Goal: Navigation & Orientation: Understand site structure

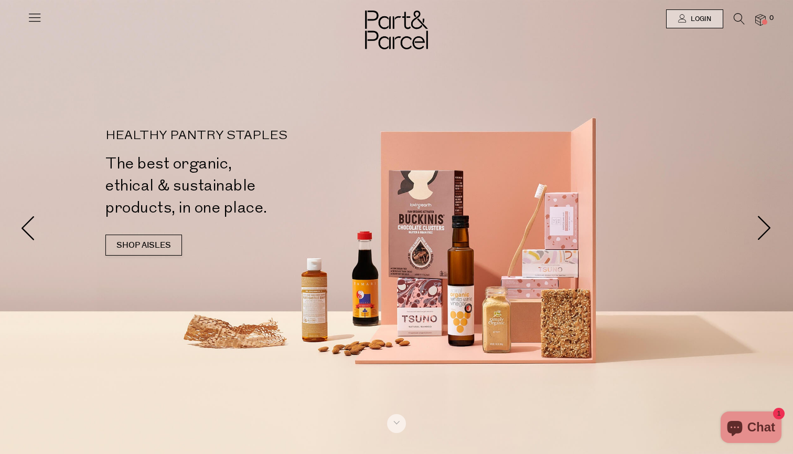
click at [34, 14] on icon at bounding box center [34, 17] width 15 height 15
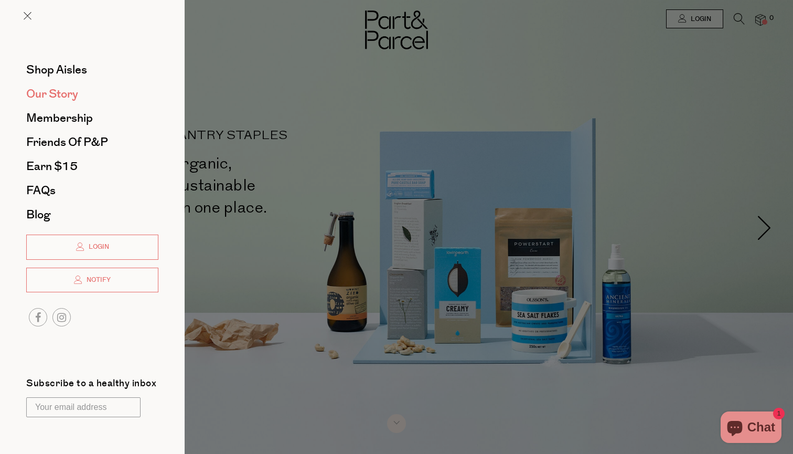
click at [55, 100] on span "Our Story" at bounding box center [52, 94] width 52 height 17
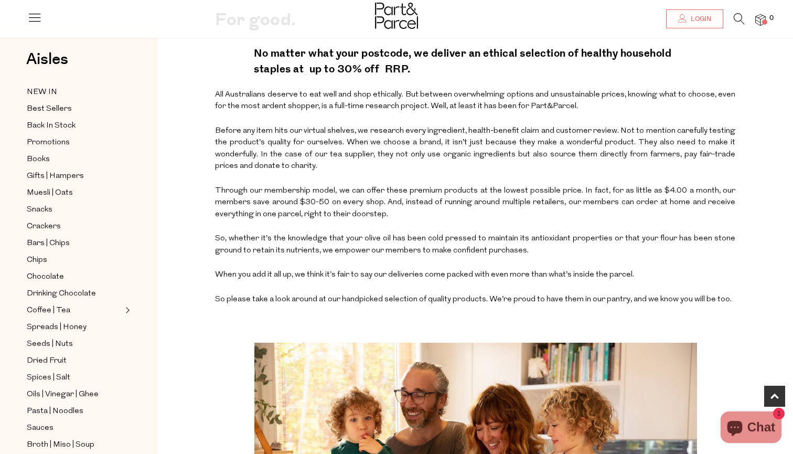
scroll to position [357, 0]
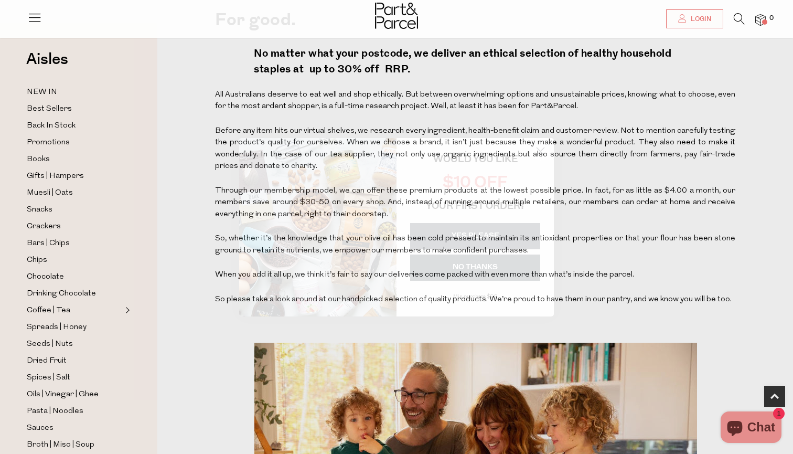
click at [500, 235] on button "YES PLEASE" at bounding box center [475, 236] width 130 height 26
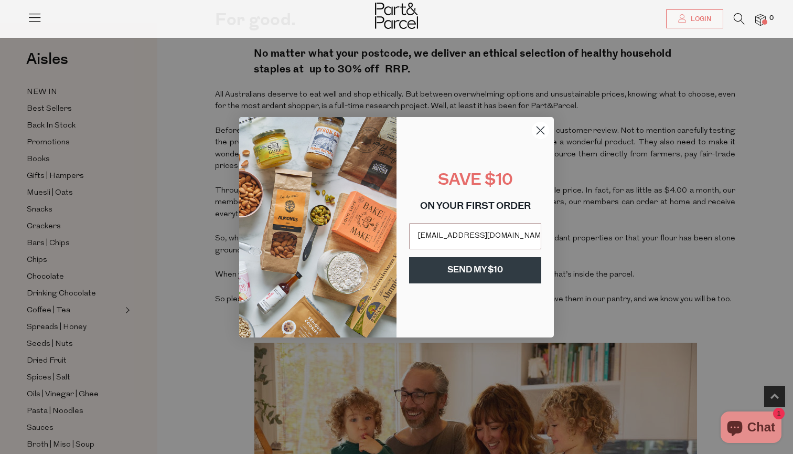
type input "hellolindseybread@gmai.com"
click at [485, 274] on button "SEND MY $10" at bounding box center [475, 270] width 132 height 26
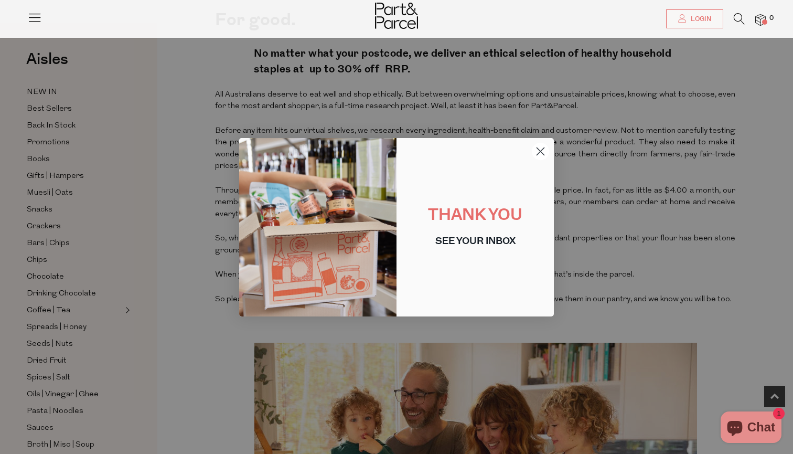
click at [542, 150] on icon "Close dialog" at bounding box center [540, 150] width 7 height 7
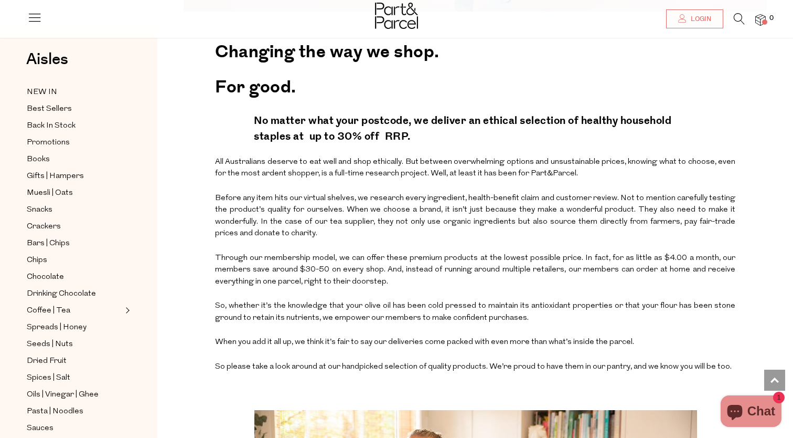
scroll to position [1013, 0]
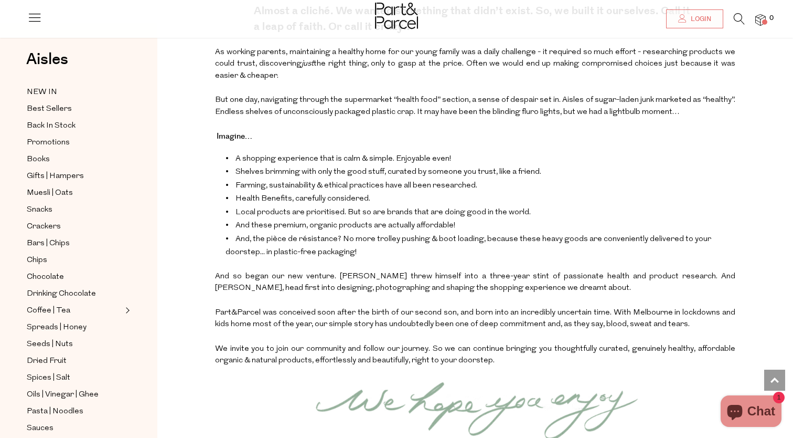
click at [734, 141] on p "Imagine…" at bounding box center [475, 137] width 521 height 20
click at [51, 106] on span "Best Sellers" at bounding box center [49, 109] width 45 height 13
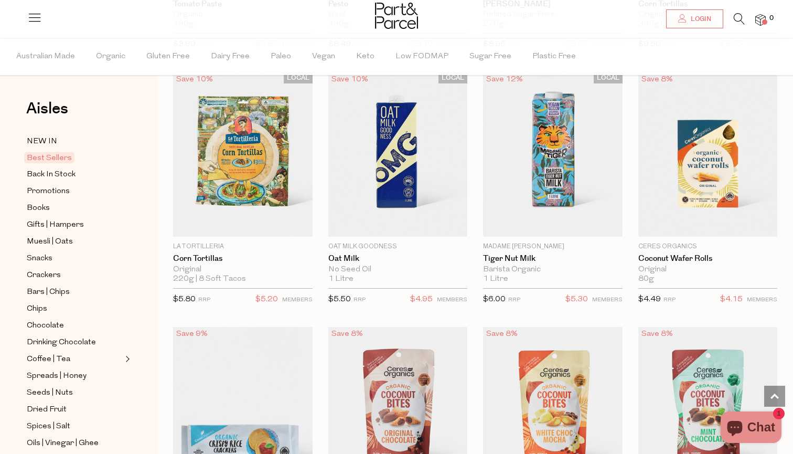
scroll to position [1865, 1]
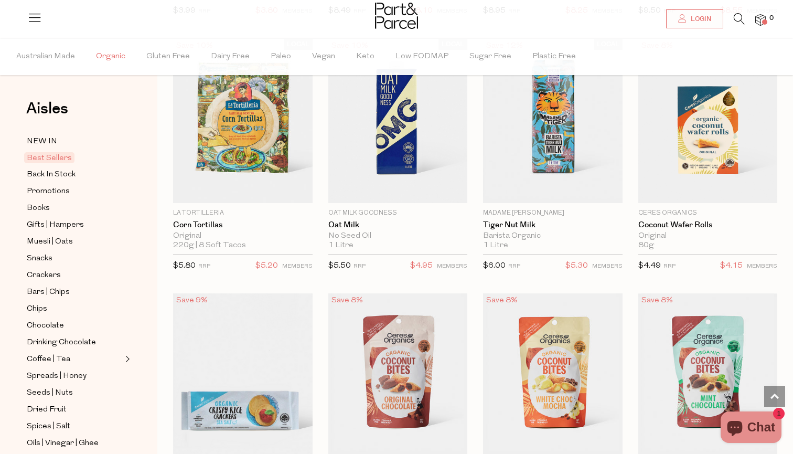
click at [109, 56] on span "Organic" at bounding box center [110, 56] width 29 height 37
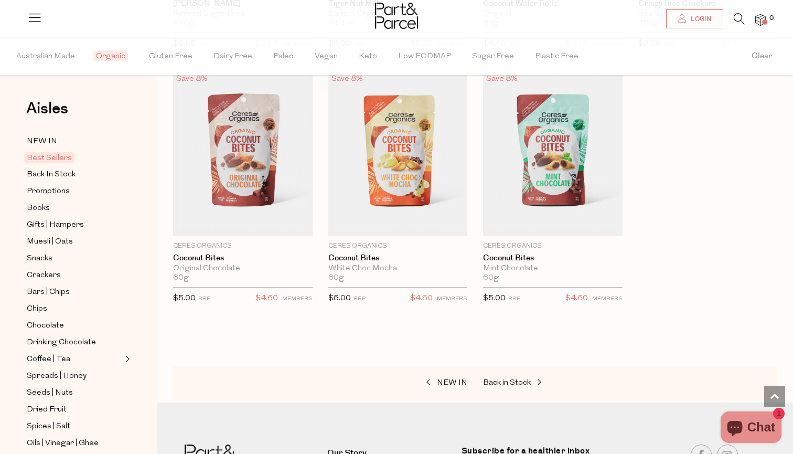
scroll to position [1913, 0]
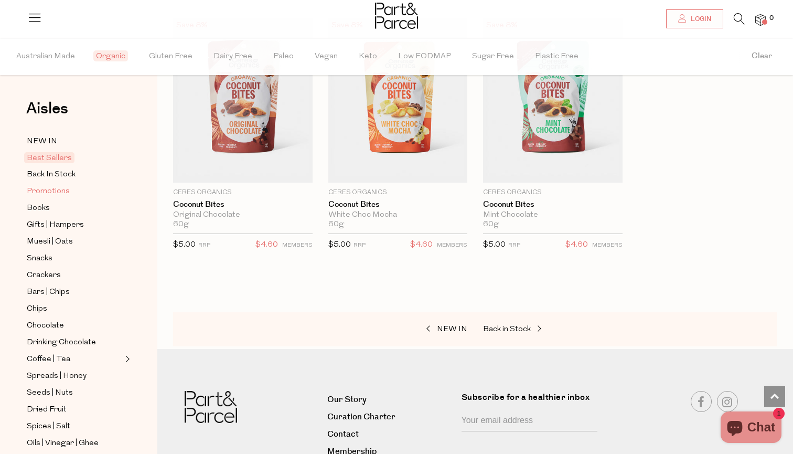
click at [52, 193] on span "Promotions" at bounding box center [48, 191] width 43 height 13
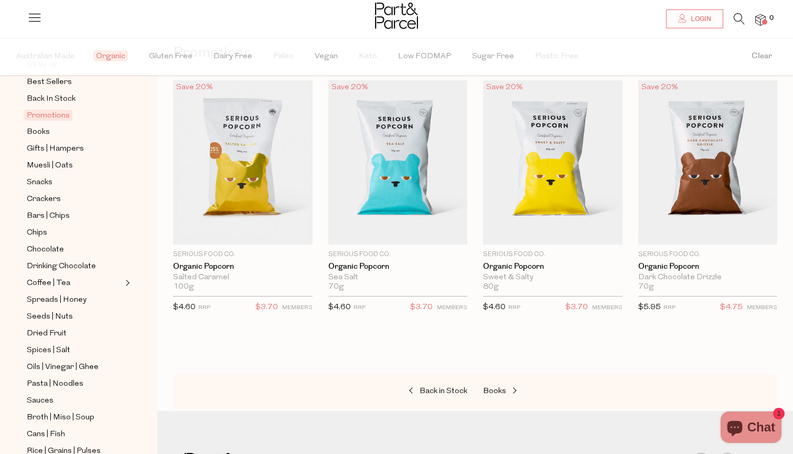
scroll to position [79, 0]
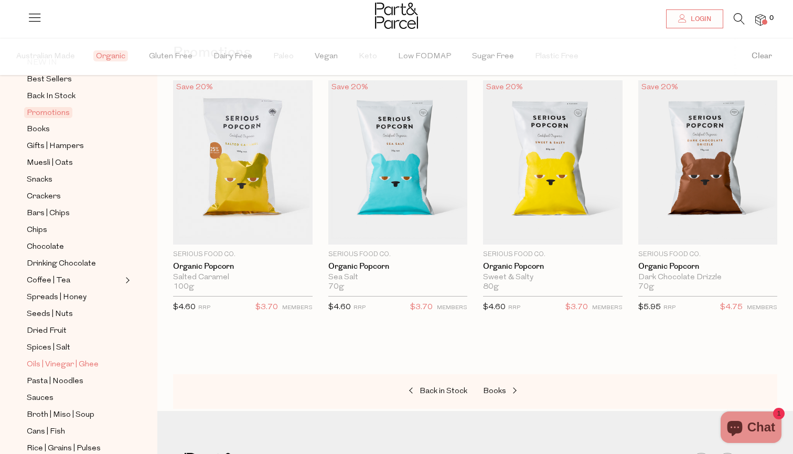
click at [81, 363] on span "Oils | Vinegar | Ghee" at bounding box center [63, 364] width 72 height 13
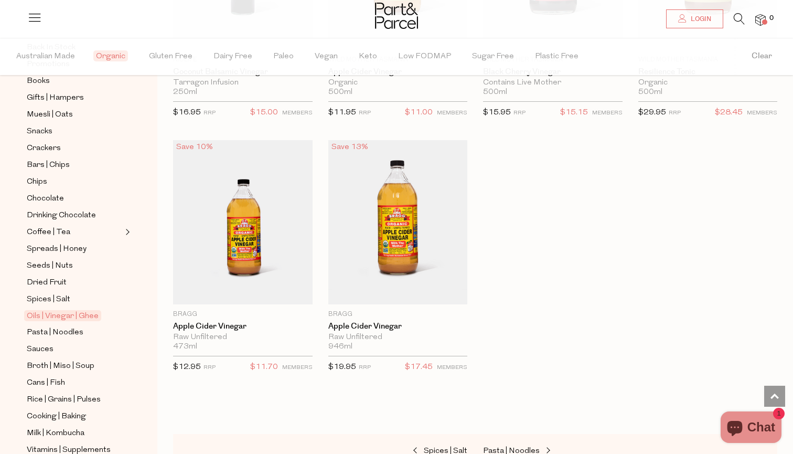
scroll to position [145, 0]
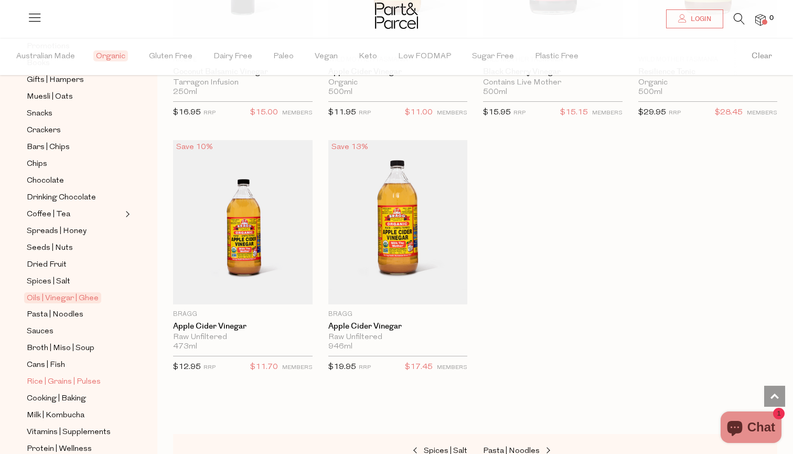
click at [50, 383] on span "Rice | Grains | Pulses" at bounding box center [64, 382] width 74 height 13
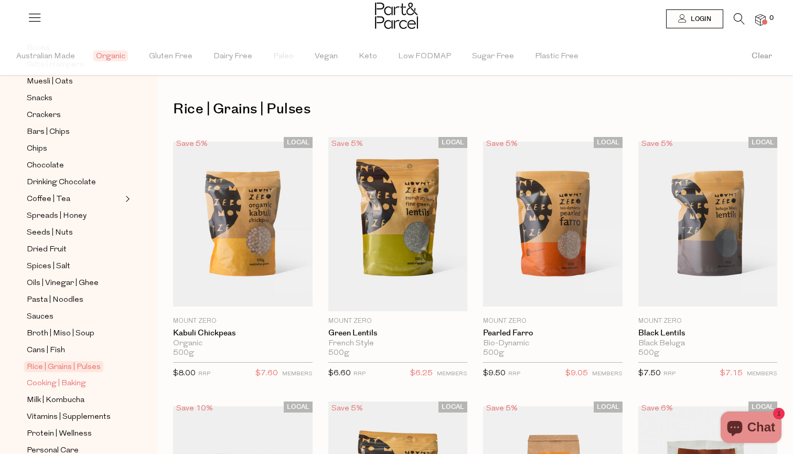
scroll to position [173, 0]
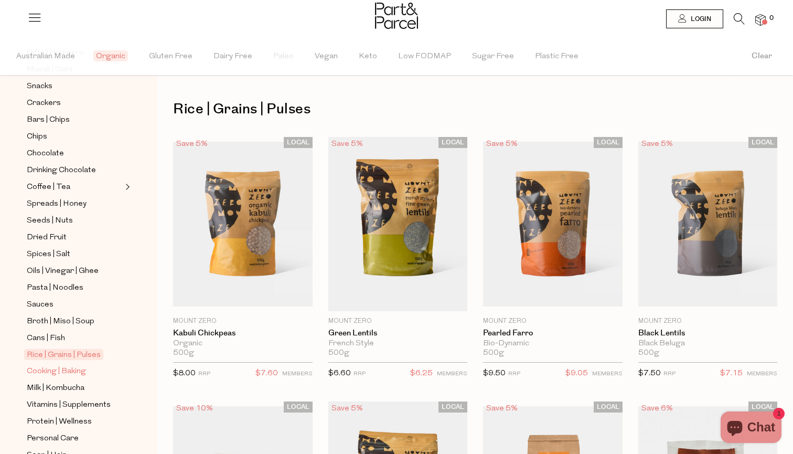
click at [74, 370] on span "Cooking | Baking" at bounding box center [56, 371] width 59 height 13
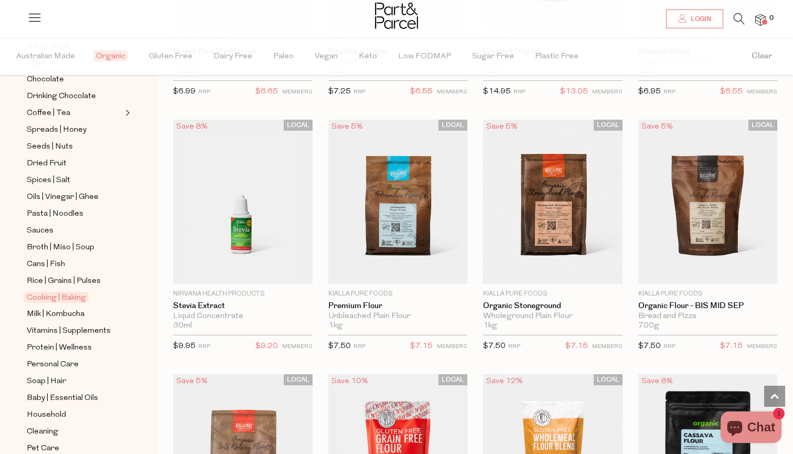
scroll to position [250, 0]
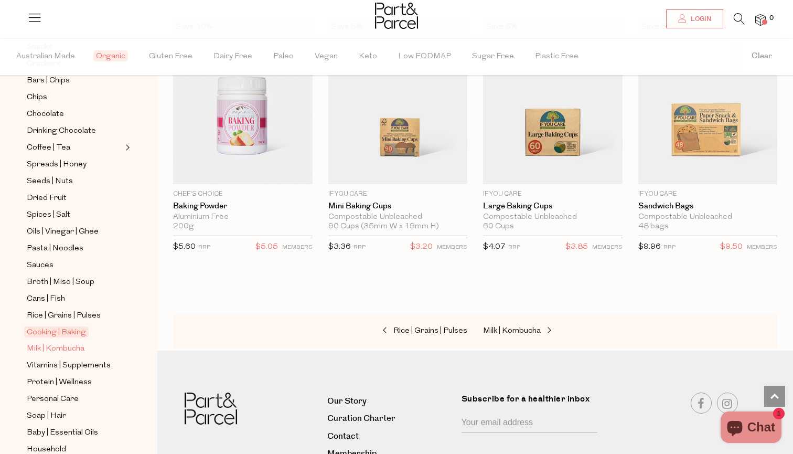
scroll to position [204, 0]
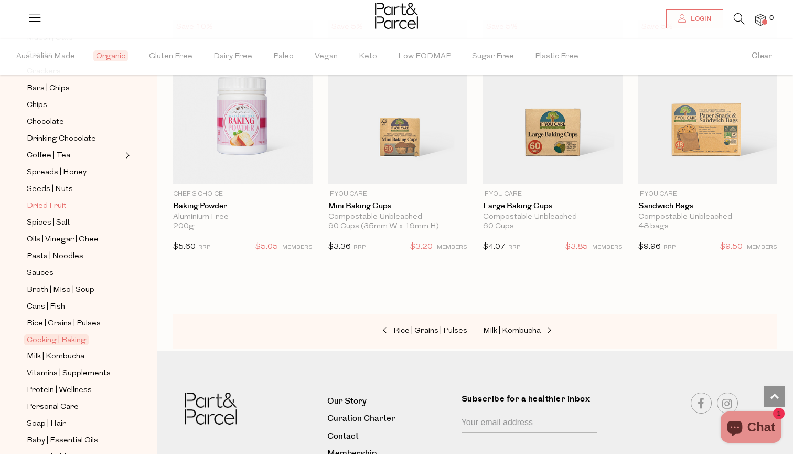
click at [50, 200] on span "Dried Fruit" at bounding box center [47, 206] width 40 height 13
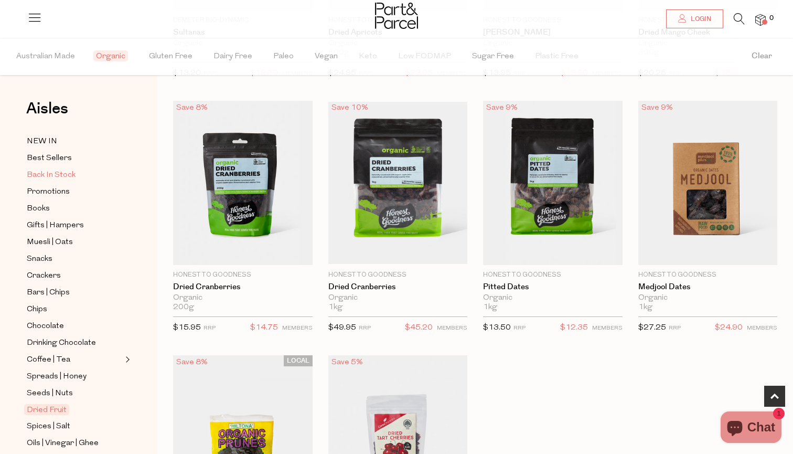
click at [61, 176] on span "Back In Stock" at bounding box center [51, 175] width 49 height 13
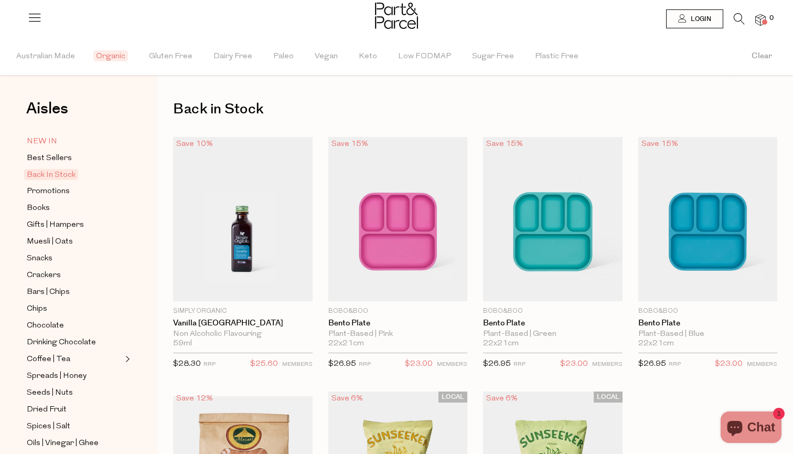
click at [45, 142] on span "NEW IN" at bounding box center [42, 141] width 30 height 13
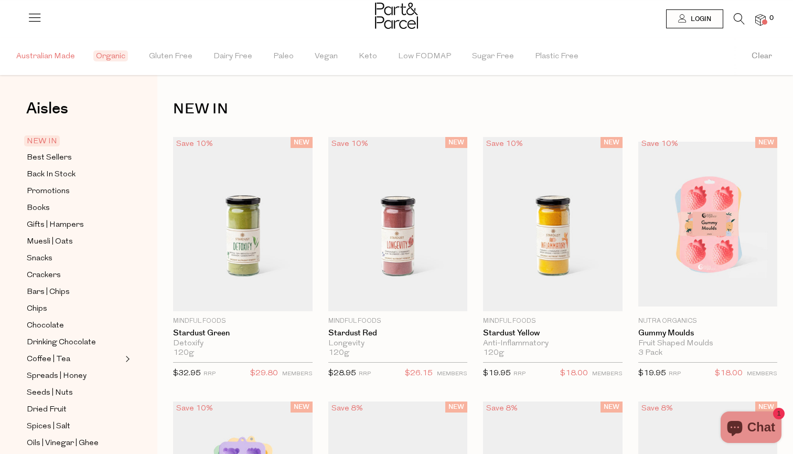
click at [62, 55] on span "Australian Made" at bounding box center [45, 56] width 59 height 37
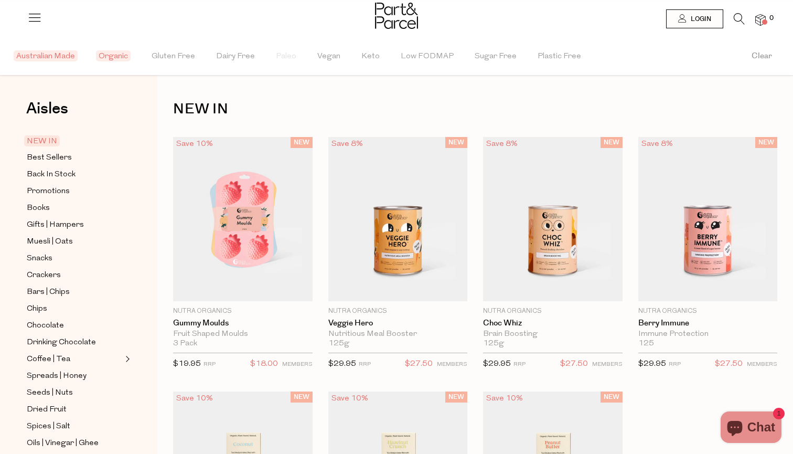
click at [46, 137] on span "NEW IN" at bounding box center [42, 140] width 36 height 11
click at [49, 98] on span "Aisles" at bounding box center [47, 108] width 42 height 23
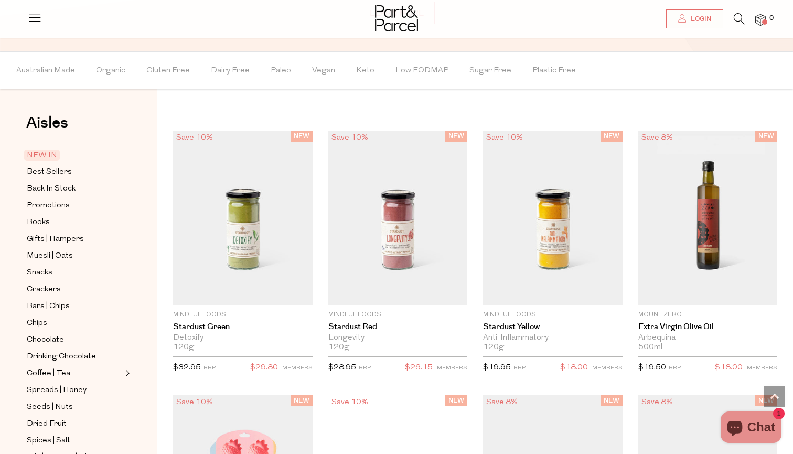
scroll to position [863, 0]
